Goal: Task Accomplishment & Management: Complete application form

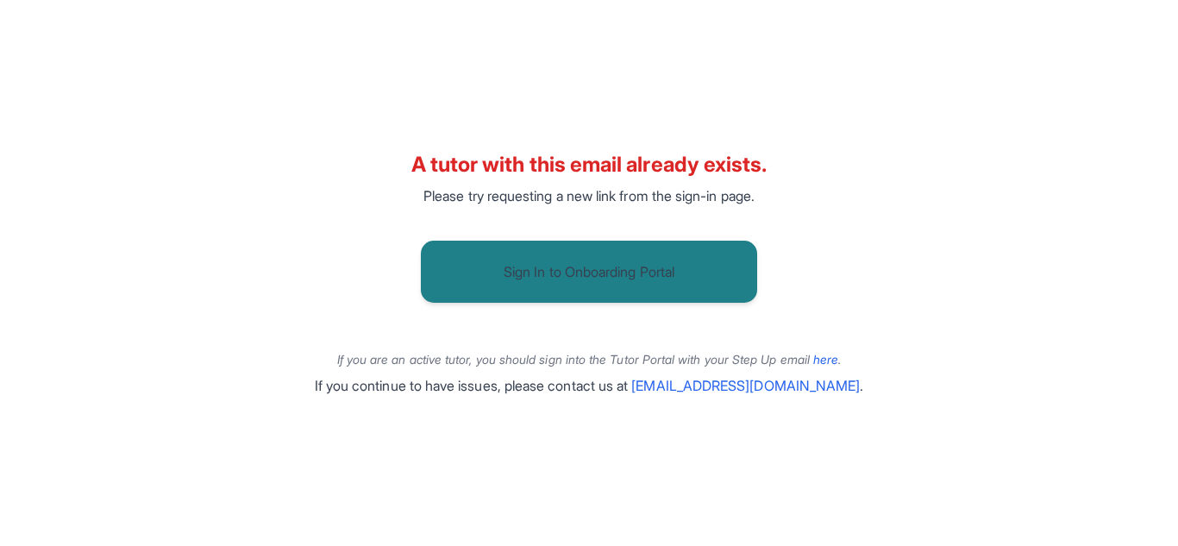
click at [577, 258] on button "Sign In to Onboarding Portal" at bounding box center [589, 272] width 336 height 62
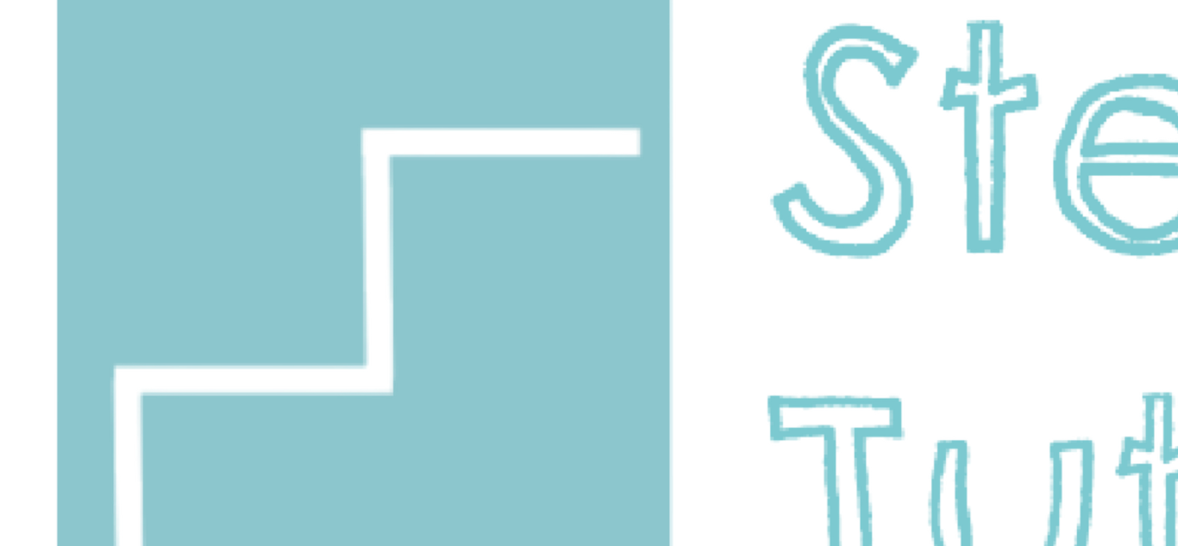
scroll to position [60, 0]
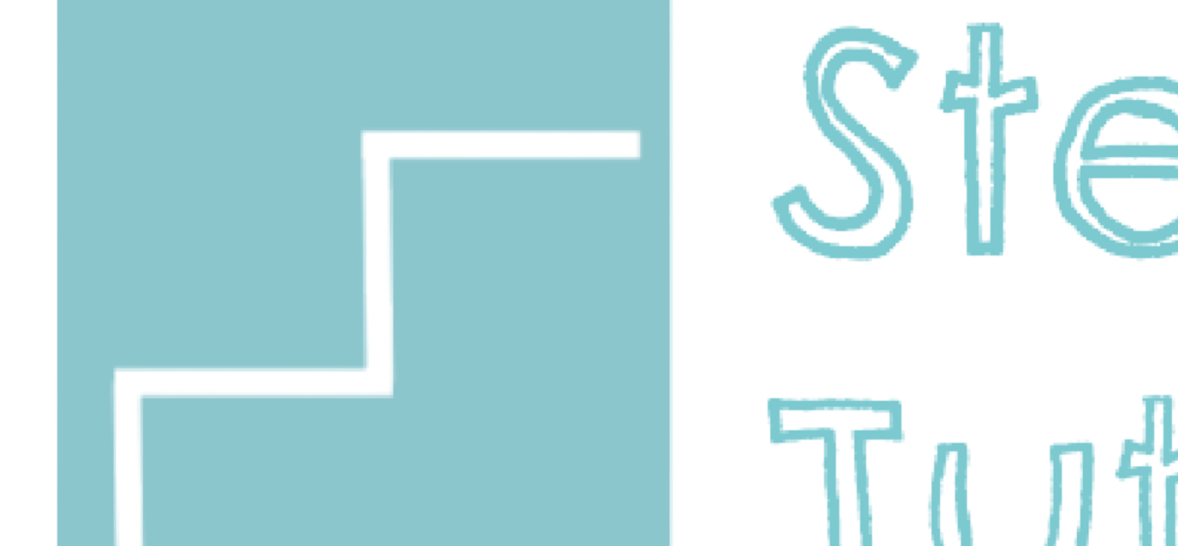
type input "**********"
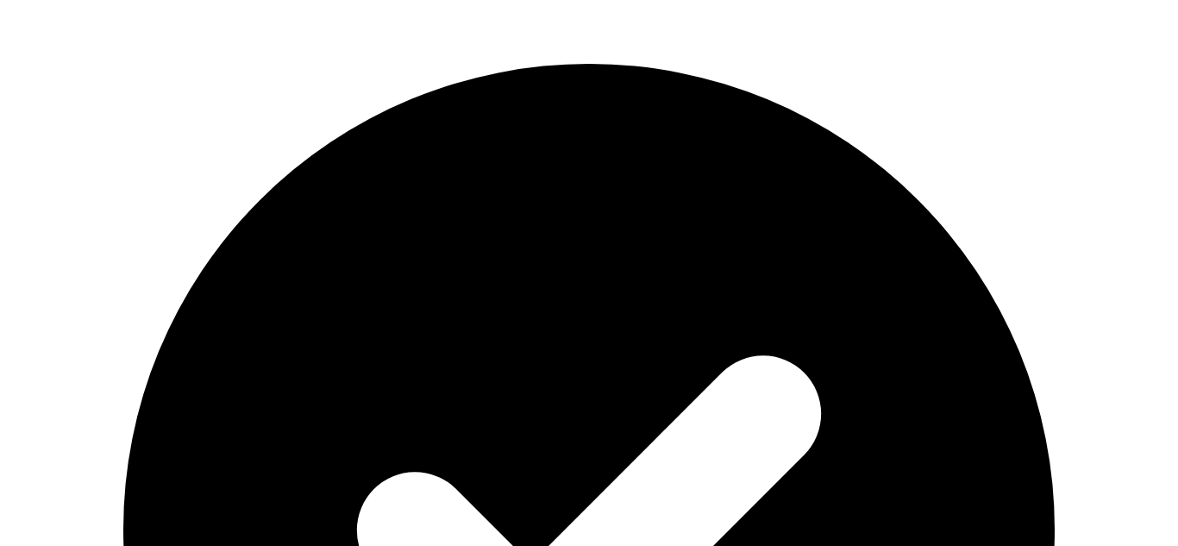
scroll to position [139, 0]
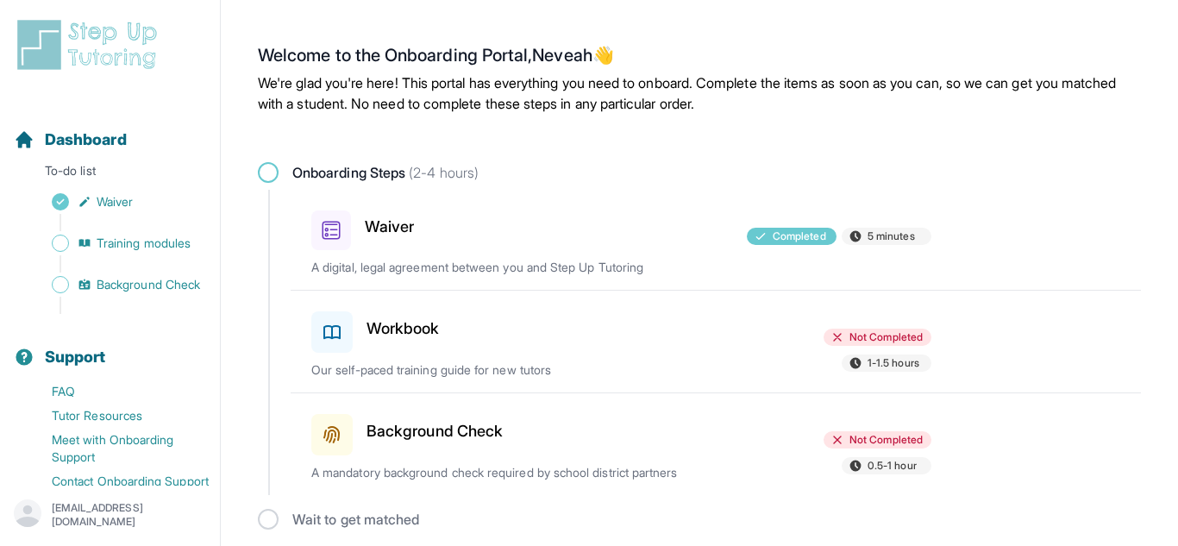
scroll to position [8, 0]
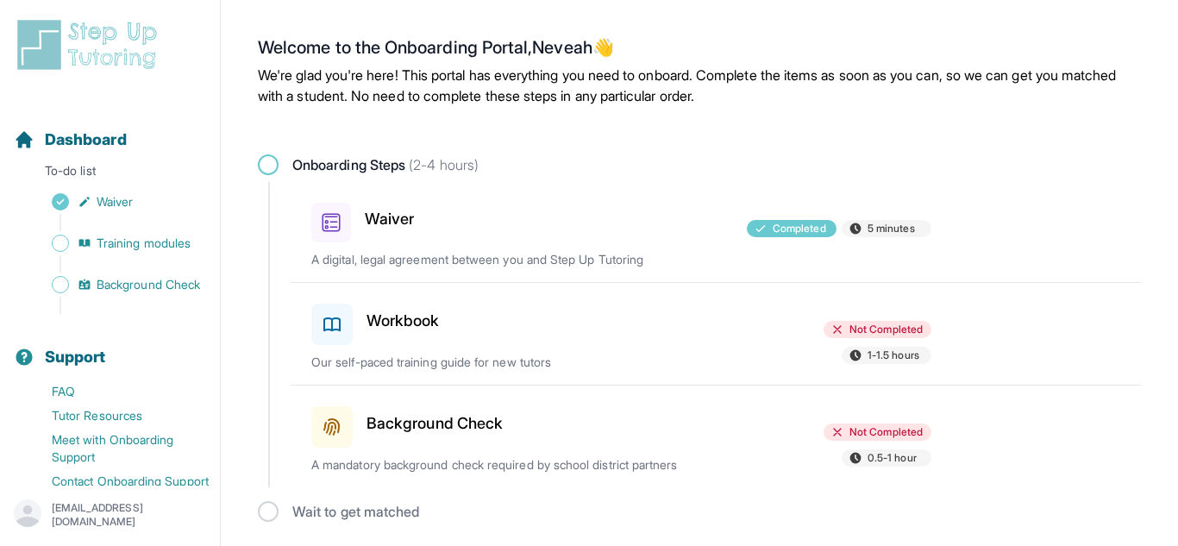
click at [498, 434] on h3 "Background Check" at bounding box center [435, 423] width 136 height 24
